Goal: Go to known website: Access a specific website the user already knows

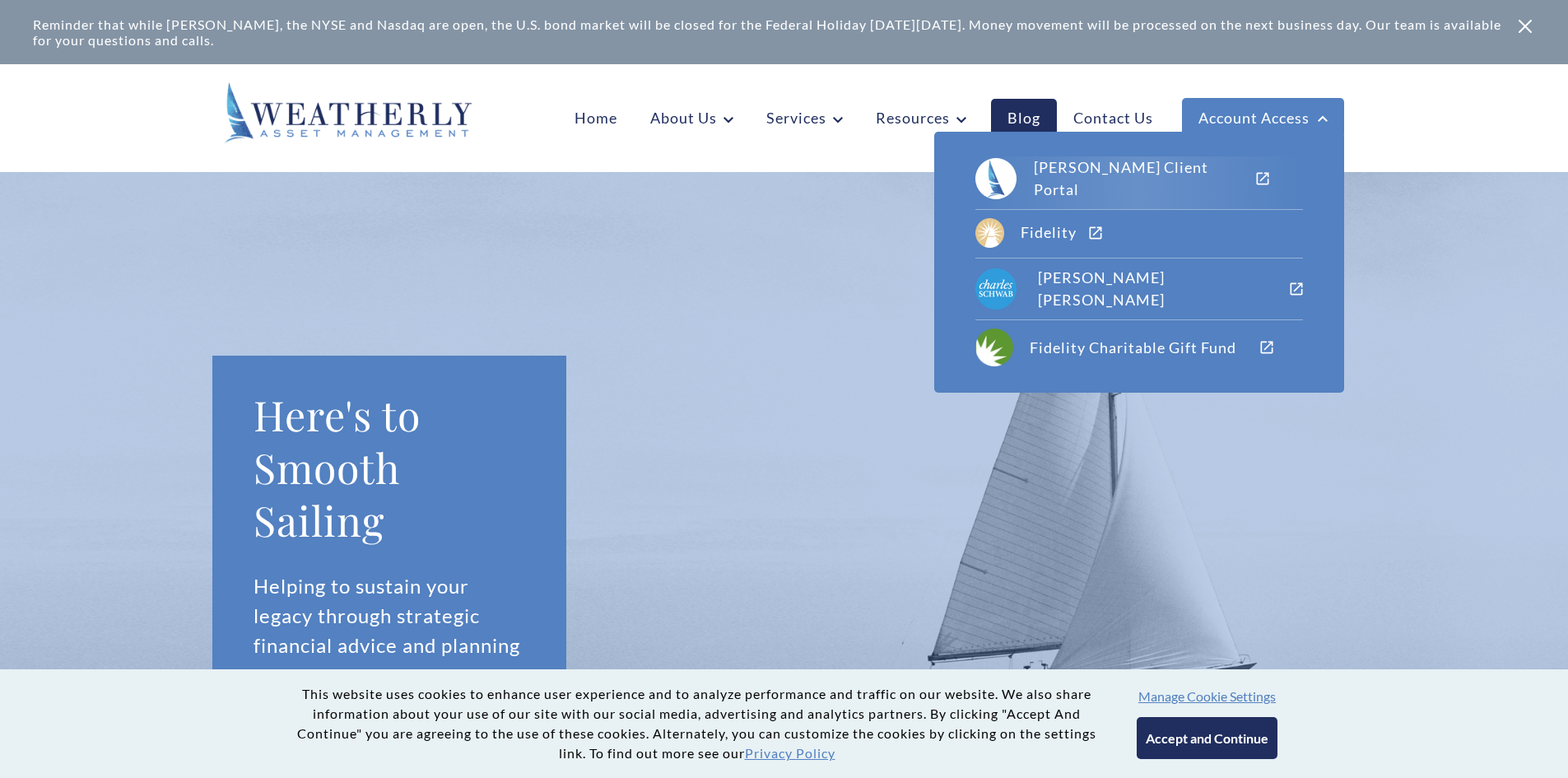
click at [1197, 179] on div "[PERSON_NAME] Client Portal" at bounding box center [1144, 178] width 221 height 45
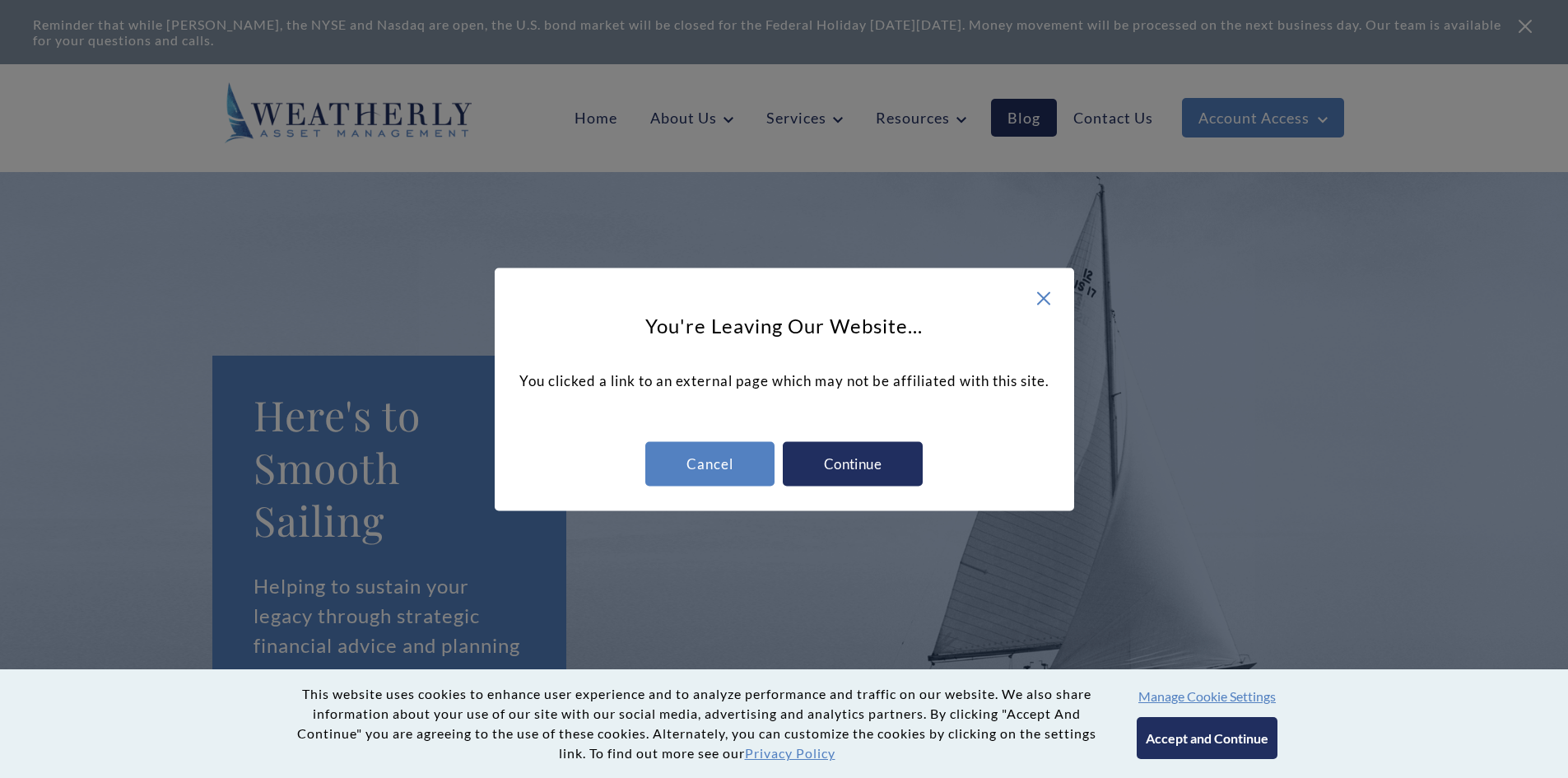
click at [850, 466] on div "Continue" at bounding box center [852, 463] width 140 height 45
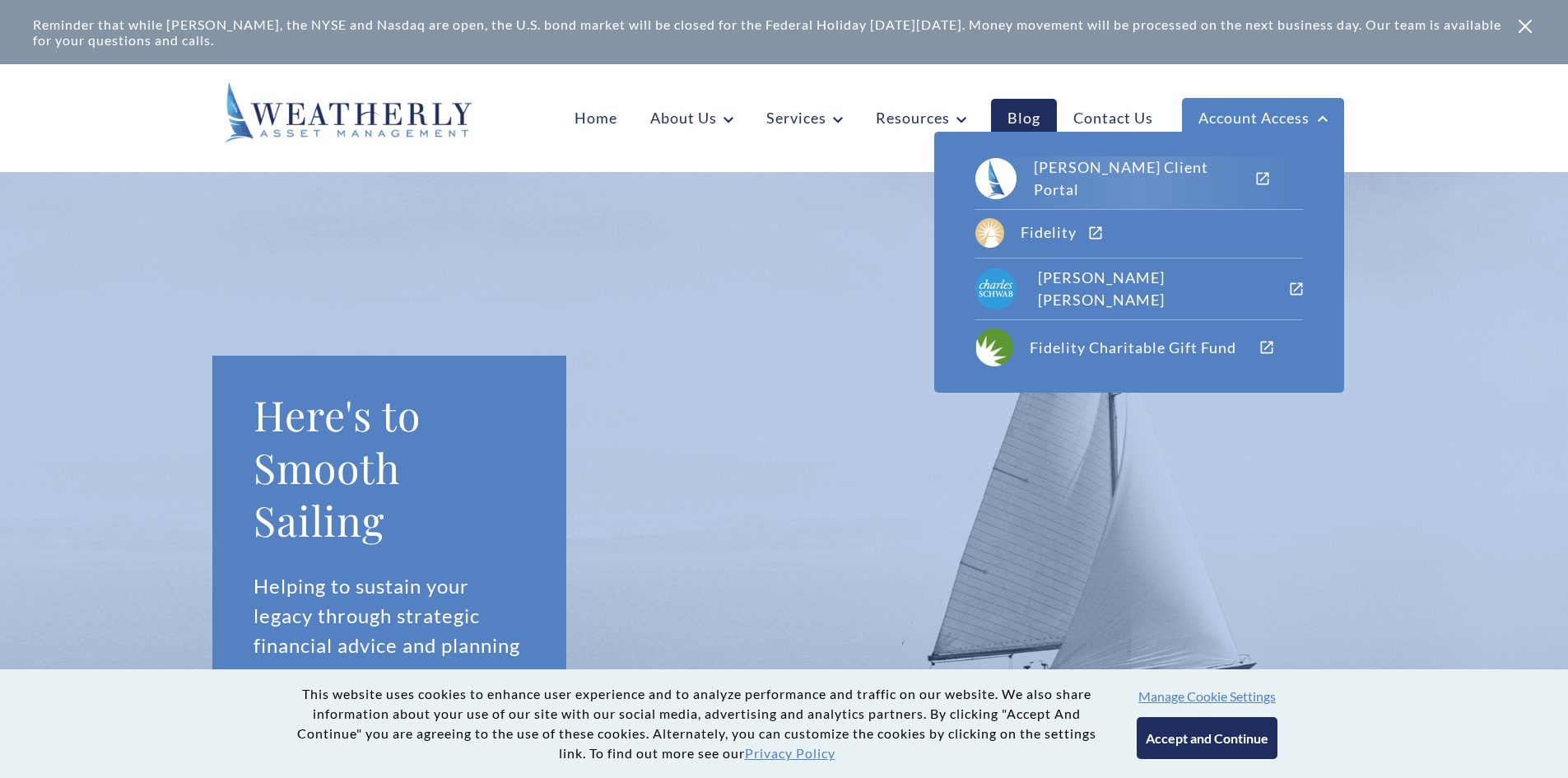
click at [1086, 171] on div "[PERSON_NAME] Client Portal" at bounding box center [1144, 178] width 221 height 45
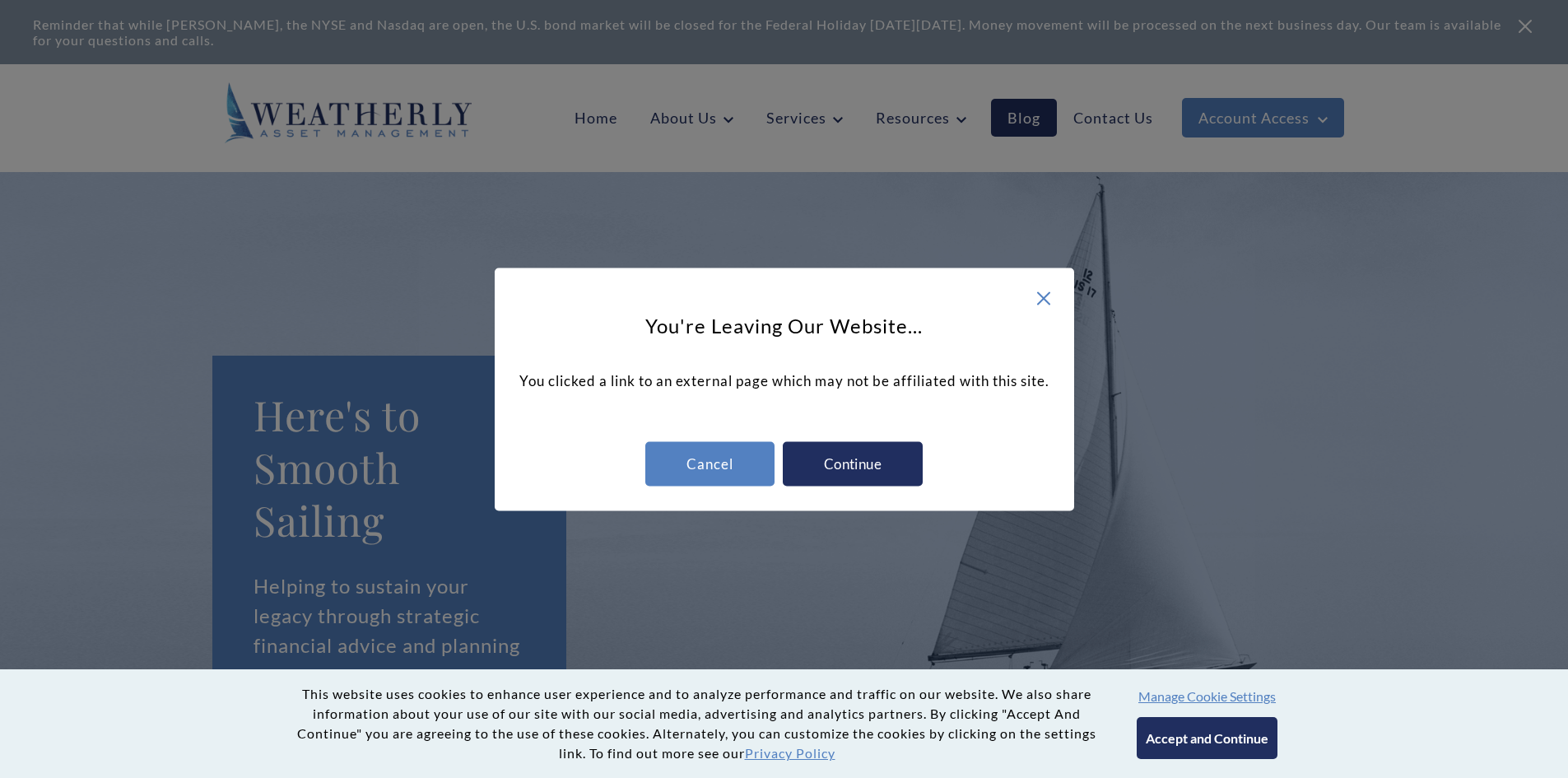
click at [846, 452] on div "Continue" at bounding box center [852, 463] width 140 height 45
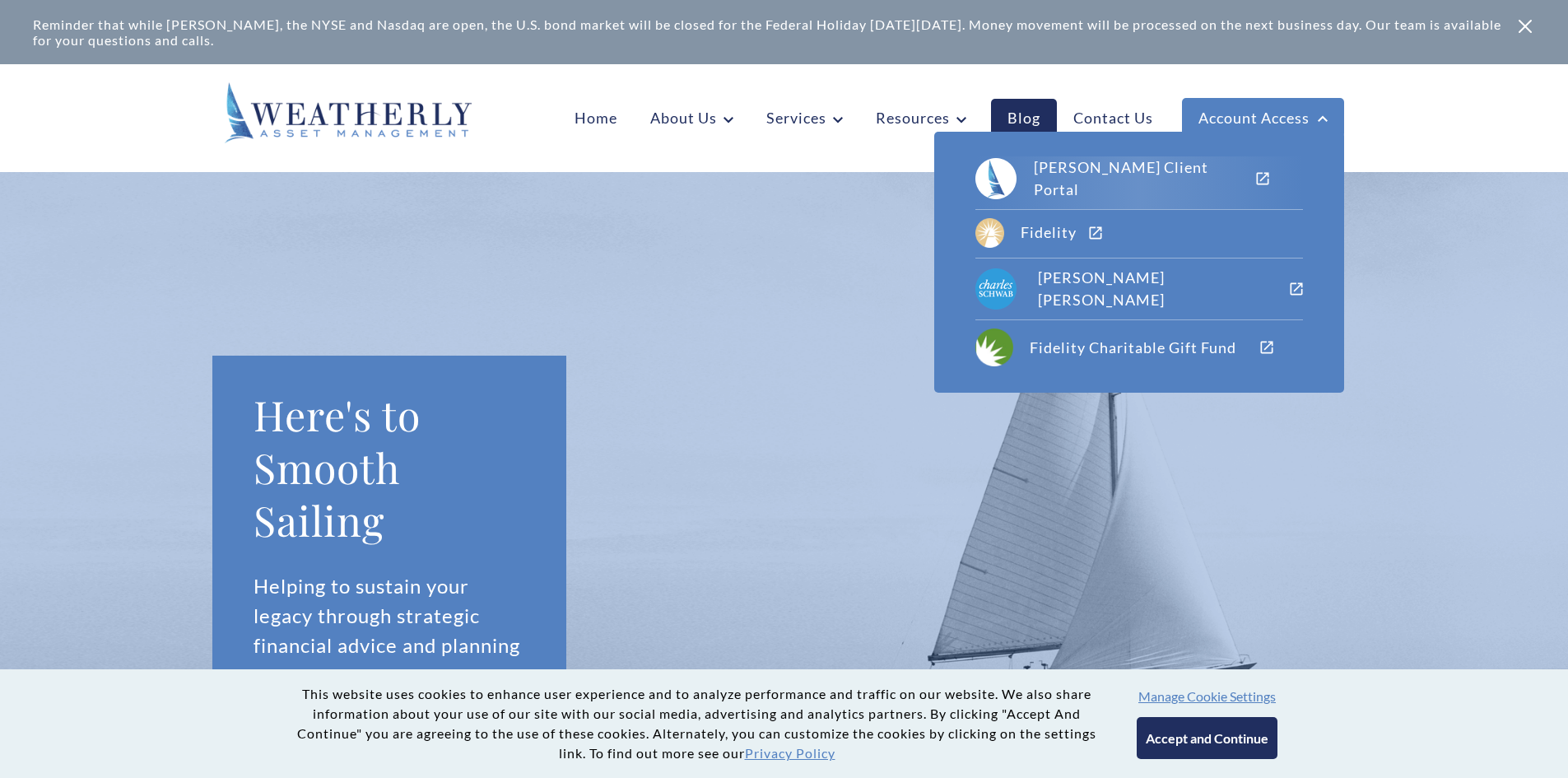
click at [1181, 172] on div "[PERSON_NAME] Client Portal" at bounding box center [1144, 178] width 221 height 45
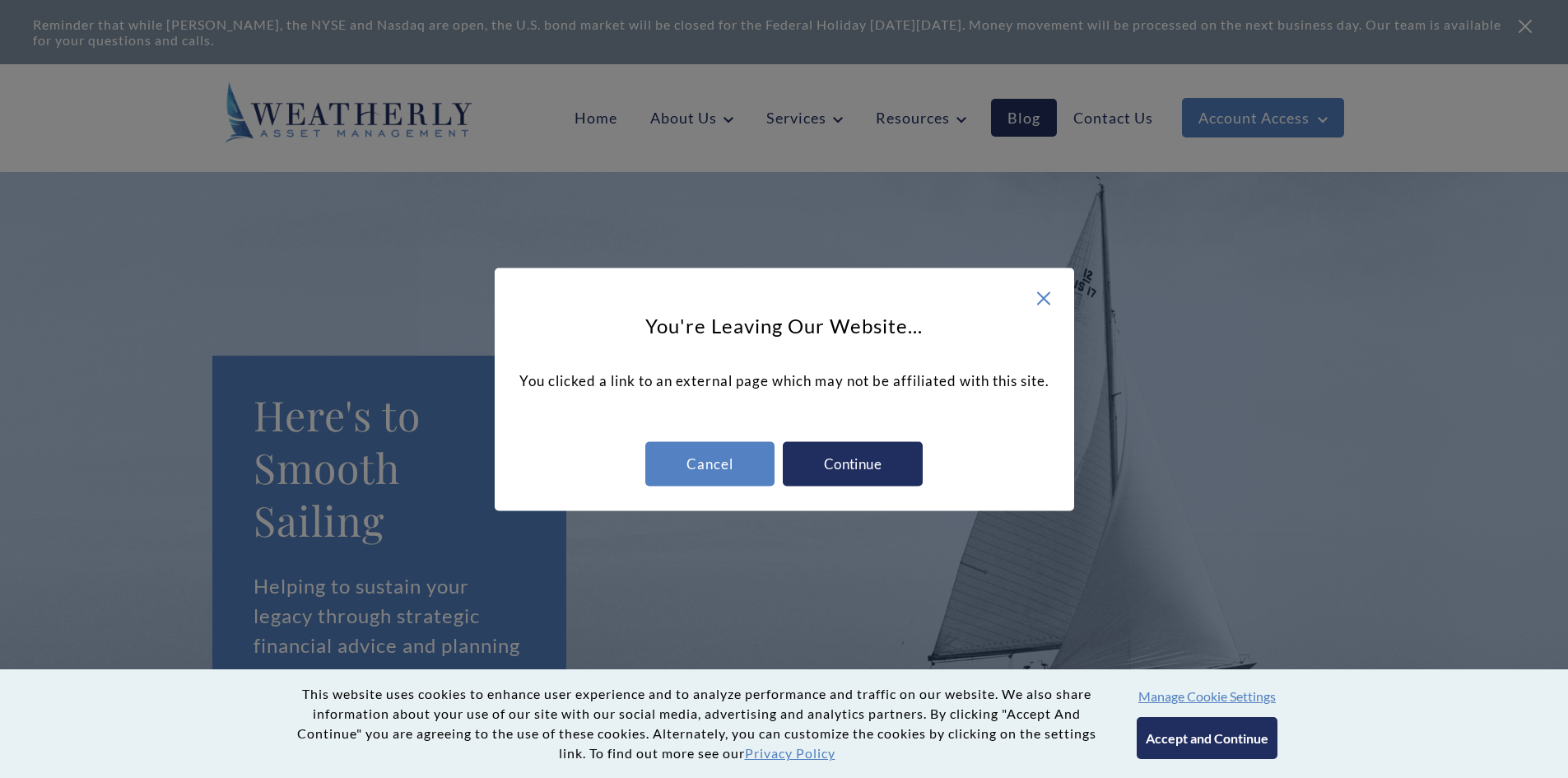
click at [841, 463] on div "Continue" at bounding box center [852, 463] width 140 height 45
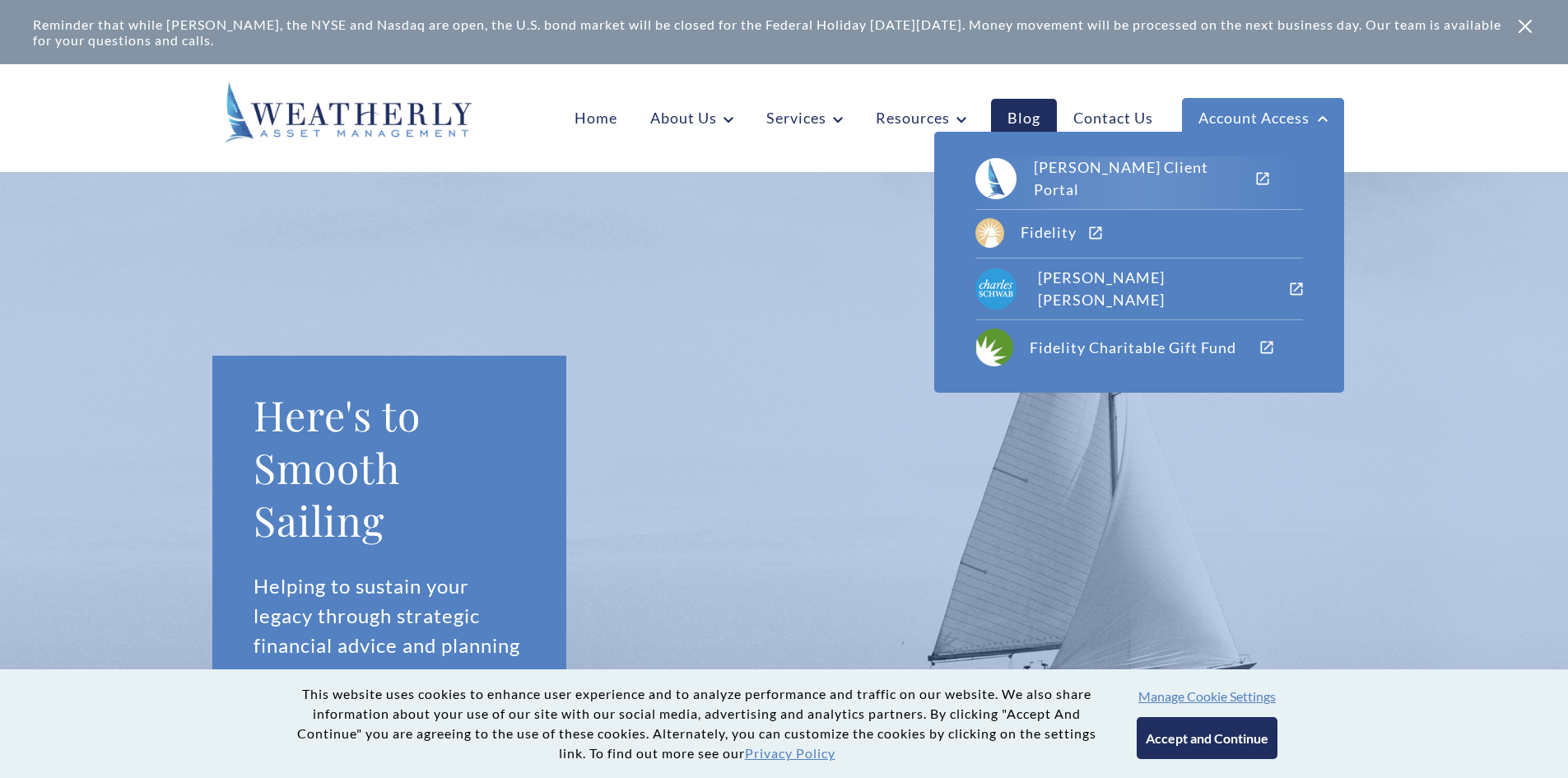
click at [1175, 177] on div "[PERSON_NAME] Client Portal" at bounding box center [1144, 178] width 221 height 45
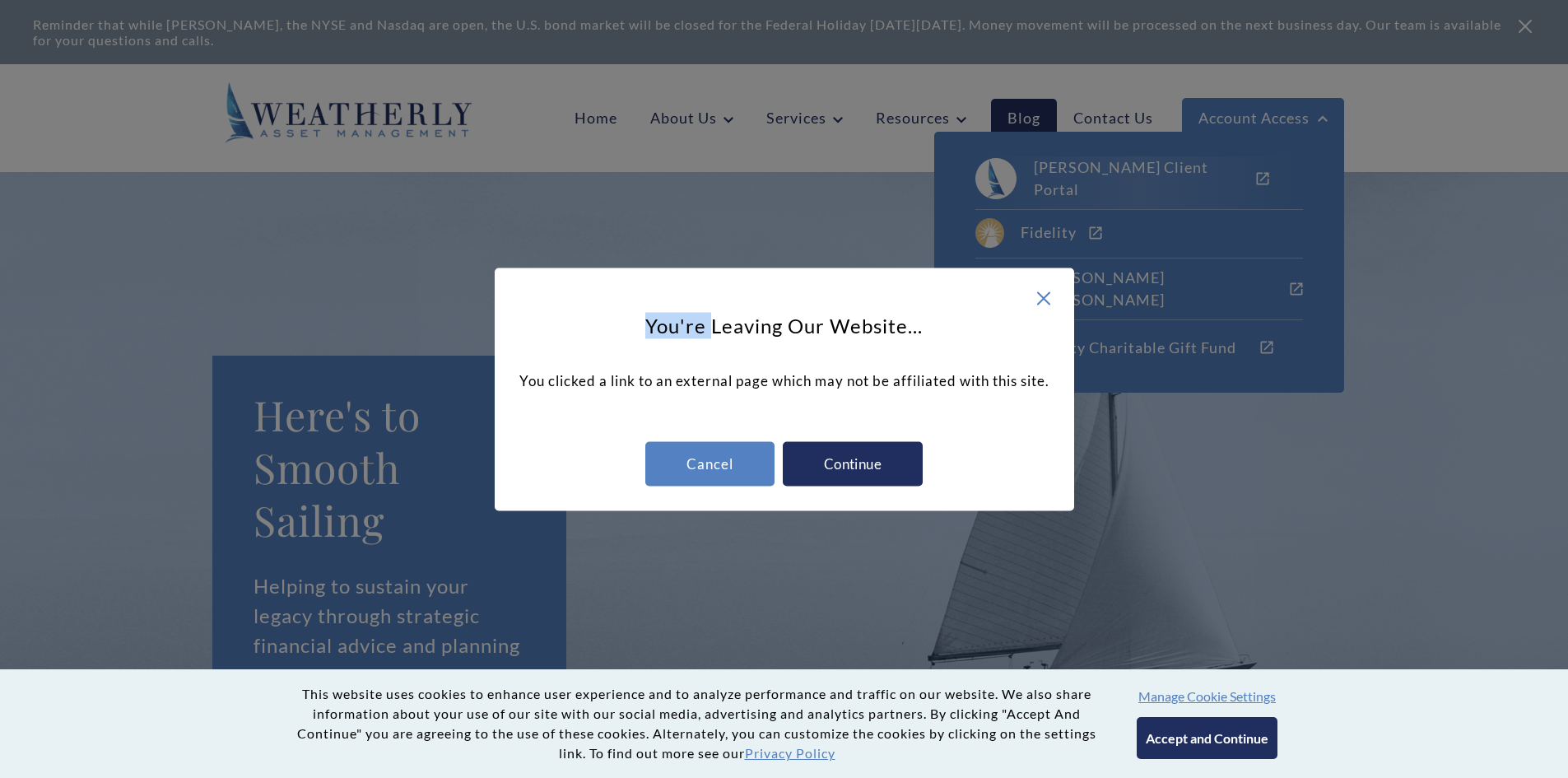
click at [1175, 177] on div "You're Leaving Our Website... You clicked a link to an external page which may …" at bounding box center [784, 389] width 1568 height 778
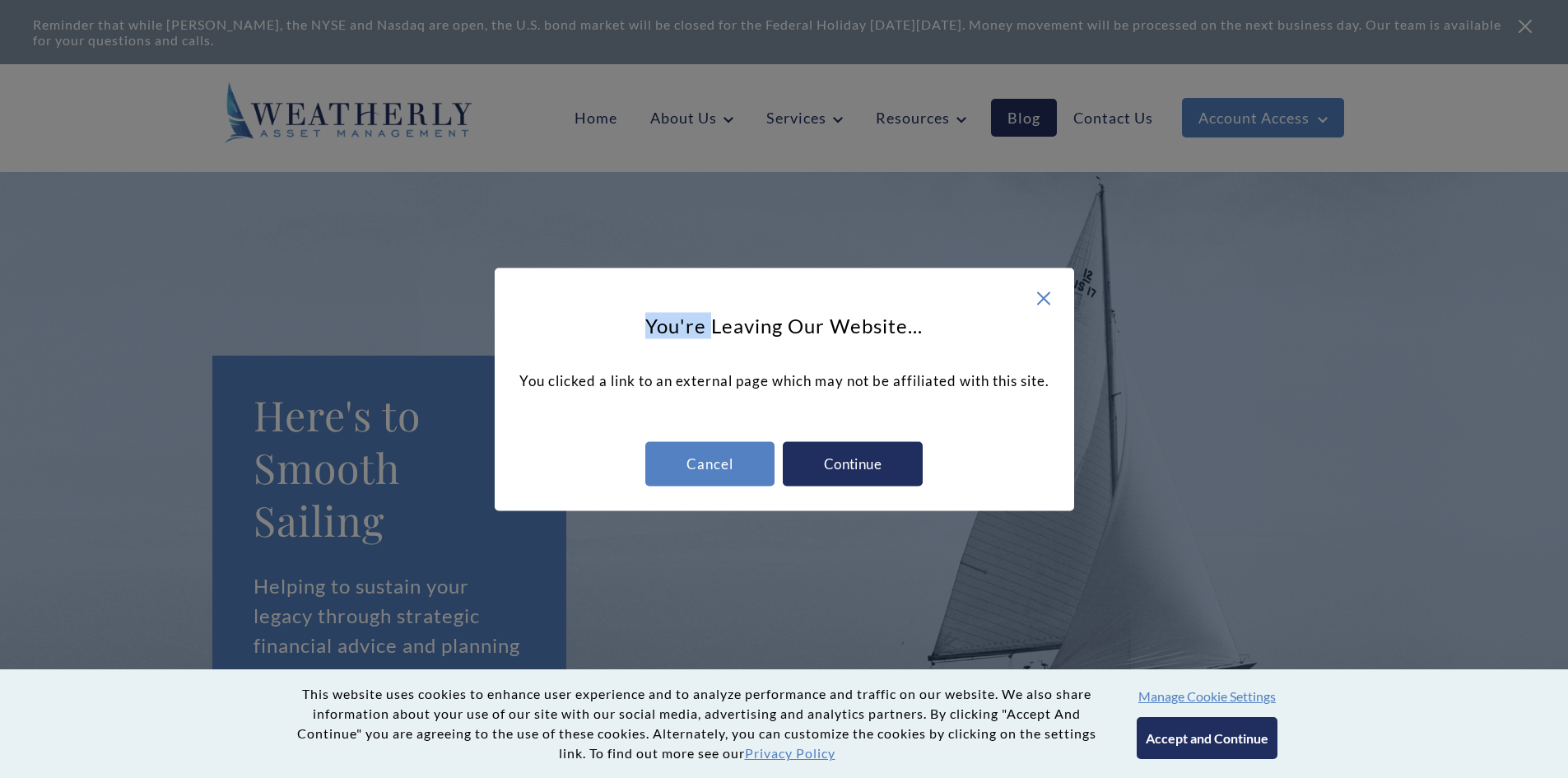
click at [837, 468] on div "Continue" at bounding box center [852, 463] width 140 height 45
